Goal: Complete application form: Complete application form

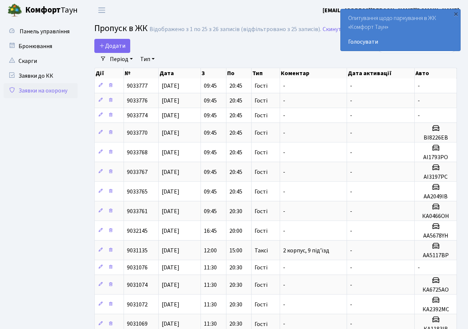
select select "25"
click at [114, 49] on span "Додати" at bounding box center [112, 46] width 26 height 8
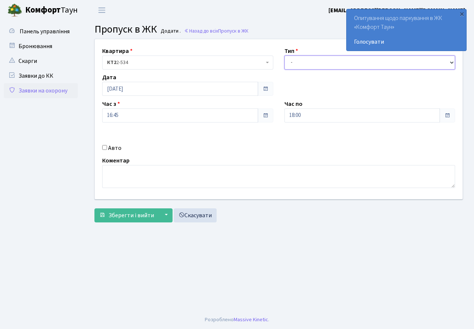
click at [330, 64] on select "- Доставка Таксі Гості Сервіс" at bounding box center [369, 63] width 171 height 14
select select "3"
click at [284, 56] on select "- Доставка Таксі Гості Сервіс" at bounding box center [369, 63] width 171 height 14
click at [322, 122] on input "18:00" at bounding box center [362, 116] width 156 height 14
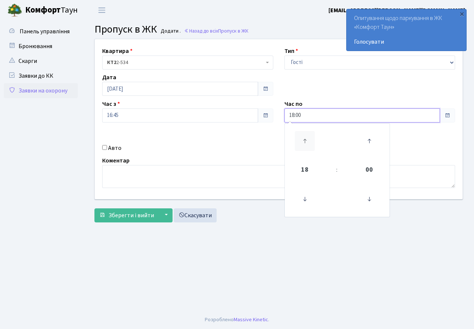
click at [305, 140] on icon at bounding box center [305, 141] width 20 height 20
type input "20:00"
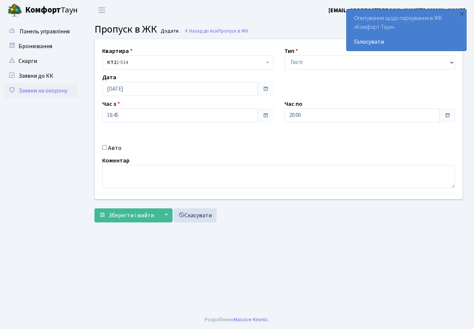
click at [200, 161] on div "Коментар" at bounding box center [279, 172] width 364 height 32
click at [104, 150] on input "Авто" at bounding box center [104, 147] width 5 height 5
checkbox input "true"
type input "АА5201ВВ"
click at [121, 218] on span "Зберегти і вийти" at bounding box center [132, 215] width 46 height 8
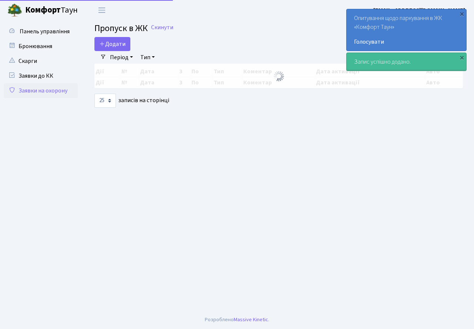
select select "25"
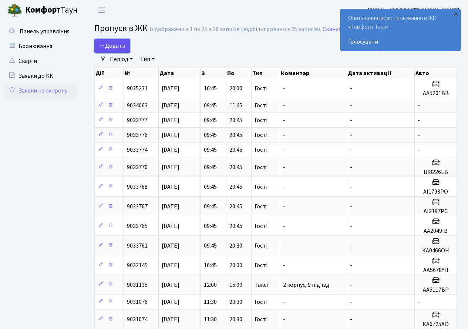
click at [114, 42] on span "Додати" at bounding box center [112, 46] width 26 height 8
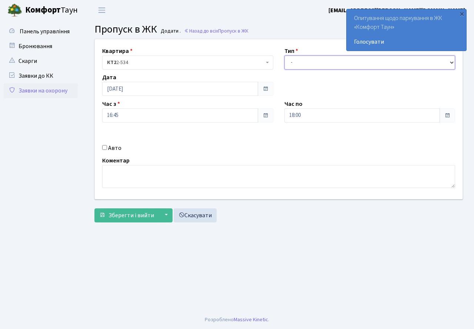
click at [316, 65] on select "- Доставка Таксі Гості Сервіс" at bounding box center [369, 63] width 171 height 14
select select "3"
click at [284, 56] on select "- Доставка Таксі Гості Сервіс" at bounding box center [369, 63] width 171 height 14
click at [308, 117] on input "18:00" at bounding box center [362, 116] width 156 height 14
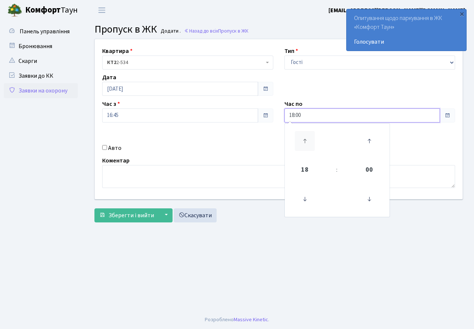
click at [306, 138] on icon at bounding box center [305, 141] width 20 height 20
type input "20:00"
click at [257, 143] on div "Квартира <b>КТ2</b>&nbsp;&nbsp;&nbsp;2-534 КТ2 2-534 Тип - Доставка Таксі Гості…" at bounding box center [278, 119] width 379 height 160
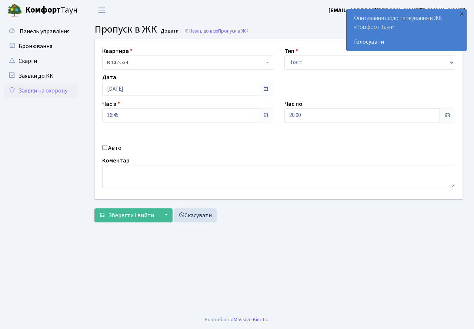
click at [104, 147] on input "Авто" at bounding box center [104, 147] width 5 height 5
checkbox input "true"
type input "КА3279СС"
click at [138, 216] on span "Зберегти і вийти" at bounding box center [132, 215] width 46 height 8
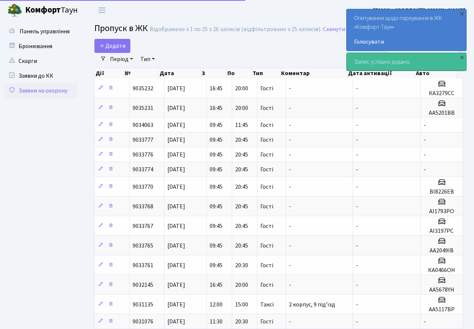
select select "25"
